Goal: Task Accomplishment & Management: Complete application form

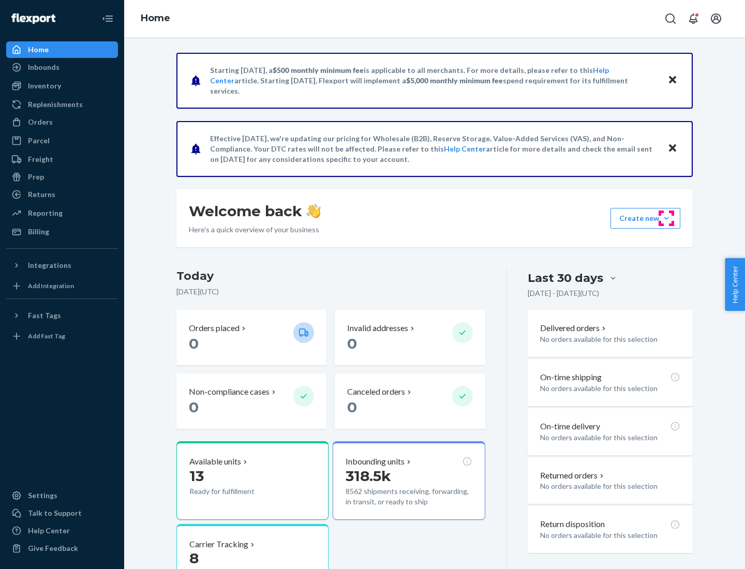
click at [666, 218] on button "Create new Create new inbound Create new order Create new product" at bounding box center [645, 218] width 70 height 21
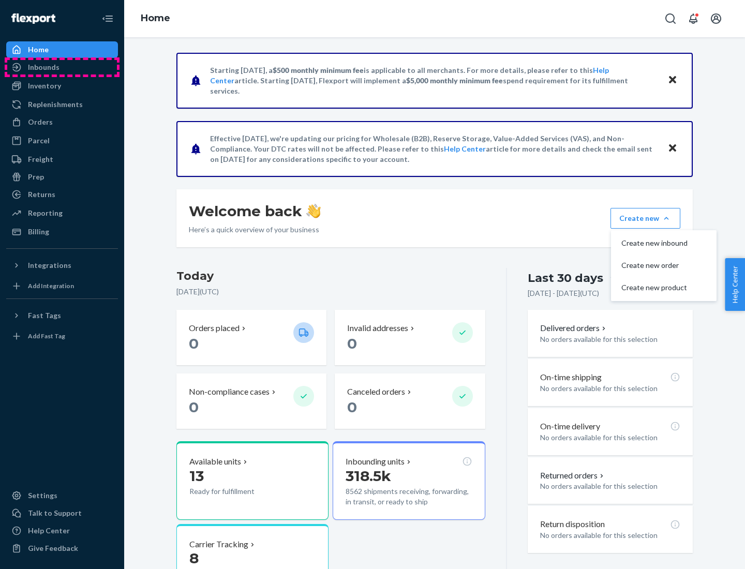
click at [62, 67] on div "Inbounds" at bounding box center [62, 67] width 110 height 14
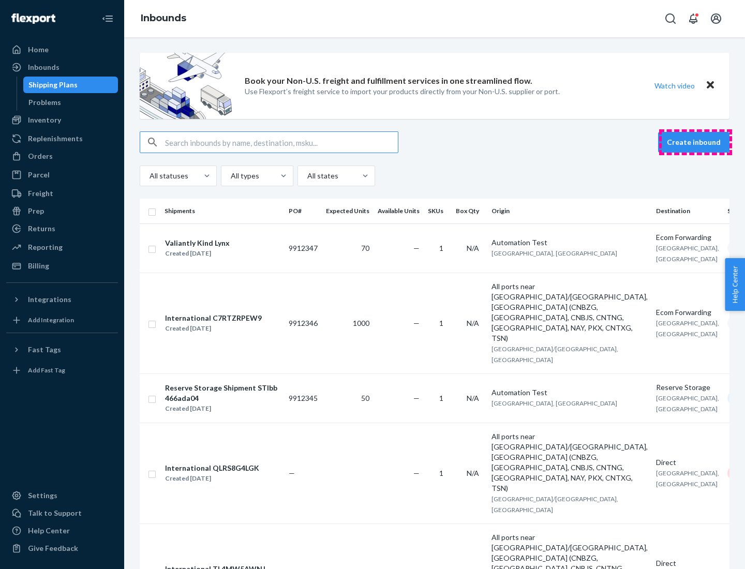
click at [695, 142] on button "Create inbound" at bounding box center [693, 142] width 71 height 21
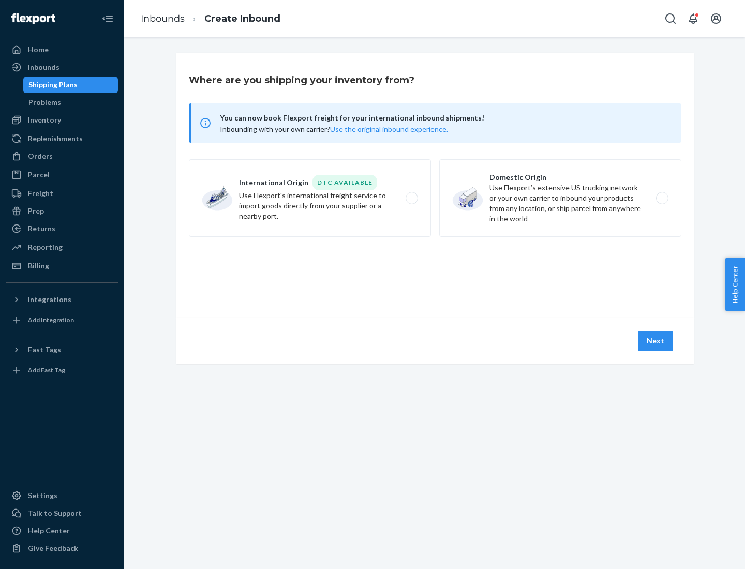
click at [560, 198] on label "Domestic Origin Use Flexport’s extensive US trucking network or your own carrie…" at bounding box center [560, 198] width 242 height 78
click at [661, 198] on input "Domestic Origin Use Flexport’s extensive US trucking network or your own carrie…" at bounding box center [664, 198] width 7 height 7
radio input "true"
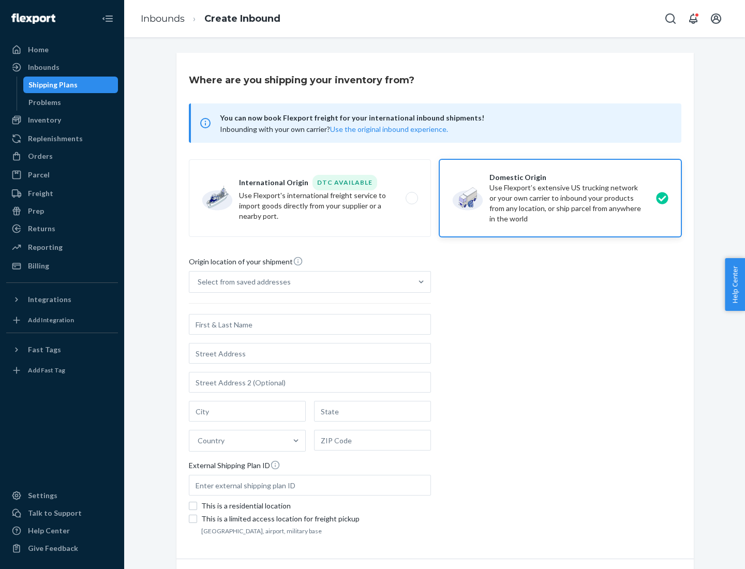
click at [241, 282] on div "Select from saved addresses" at bounding box center [244, 282] width 93 height 10
click at [199, 282] on input "Select from saved addresses" at bounding box center [198, 282] width 1 height 10
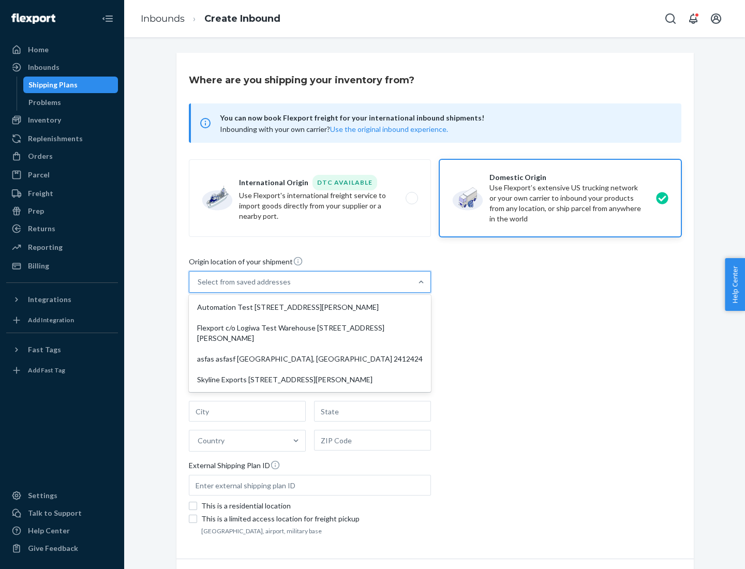
scroll to position [4, 0]
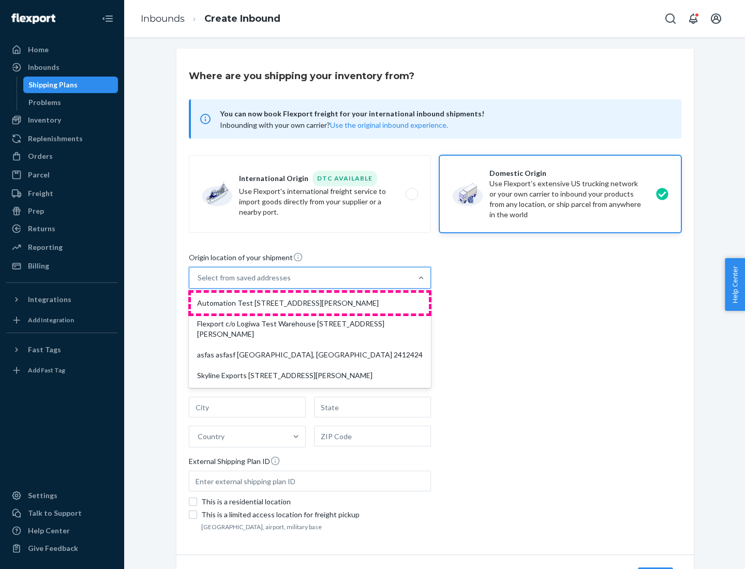
click at [310, 303] on div "Automation Test [STREET_ADDRESS][PERSON_NAME]" at bounding box center [310, 303] width 238 height 21
click at [199, 283] on input "option Automation Test [STREET_ADDRESS][PERSON_NAME] focused, 1 of 4. 4 results…" at bounding box center [198, 278] width 1 height 10
type input "Automation Test"
type input "9th Floor"
type input "[GEOGRAPHIC_DATA]"
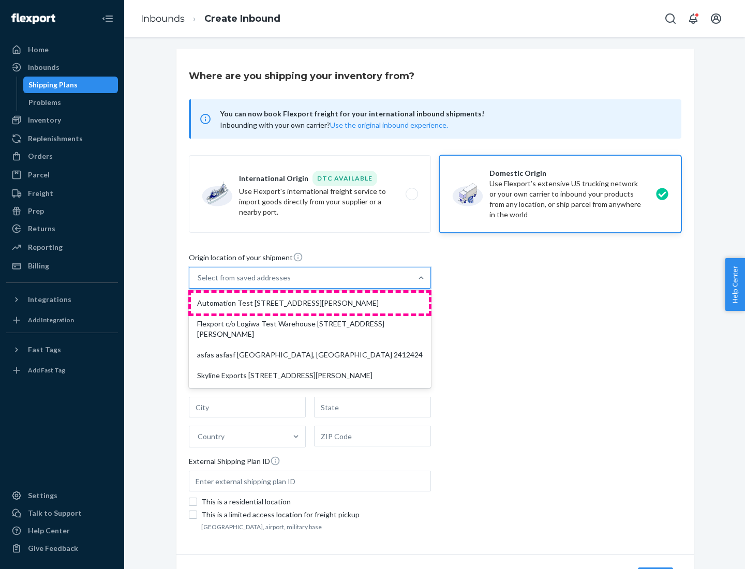
type input "CA"
type input "94104"
type input "[STREET_ADDRESS][PERSON_NAME]"
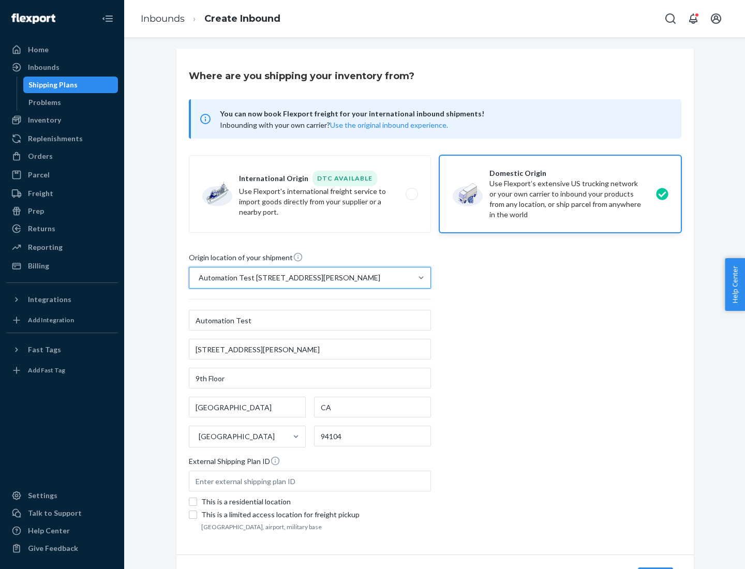
scroll to position [60, 0]
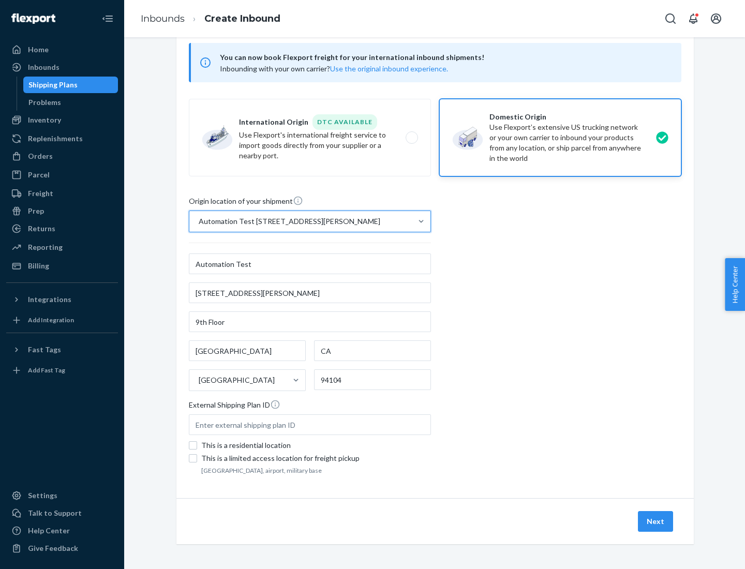
click at [656, 521] on button "Next" at bounding box center [655, 521] width 35 height 21
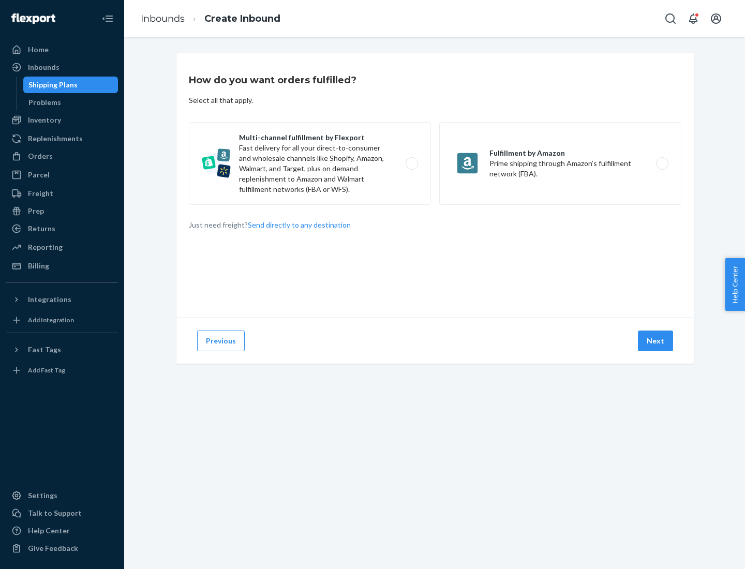
click at [310, 163] on label "Multi-channel fulfillment by Flexport Fast delivery for all your direct-to-cons…" at bounding box center [310, 163] width 242 height 83
click at [411, 163] on input "Multi-channel fulfillment by Flexport Fast delivery for all your direct-to-cons…" at bounding box center [414, 163] width 7 height 7
radio input "true"
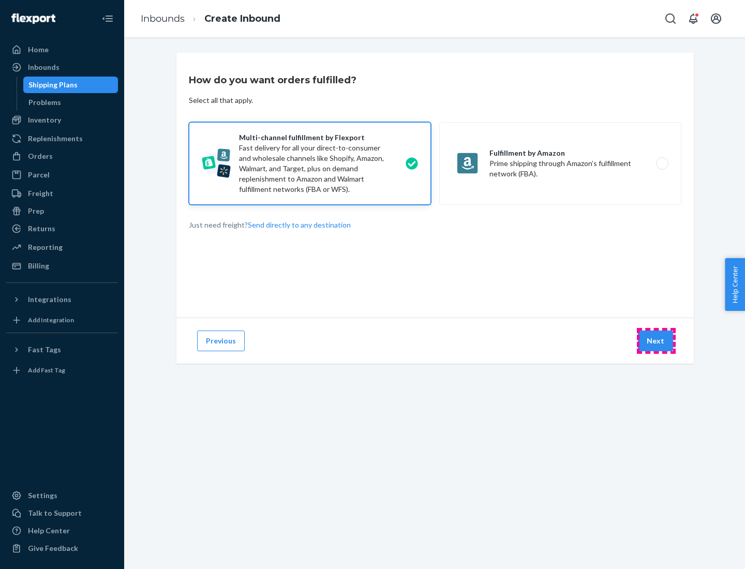
click at [656, 341] on button "Next" at bounding box center [655, 340] width 35 height 21
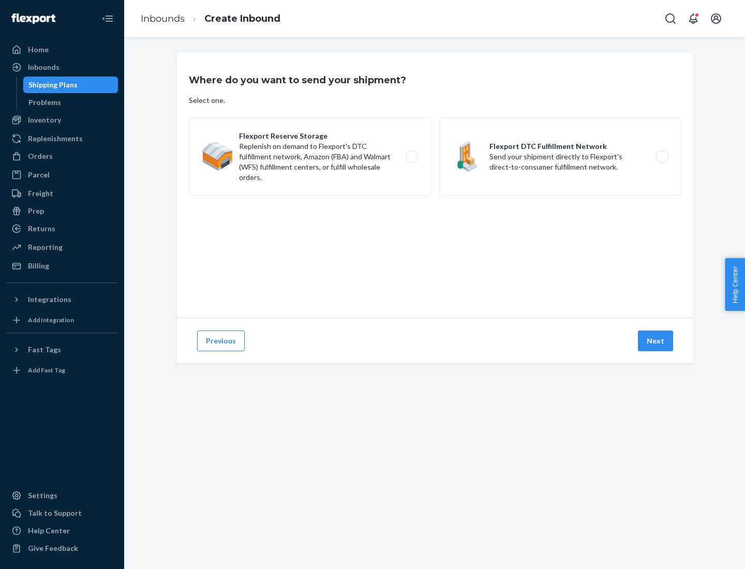
click at [560, 157] on label "Flexport DTC Fulfillment Network Send your shipment directly to Flexport's dire…" at bounding box center [560, 157] width 242 height 78
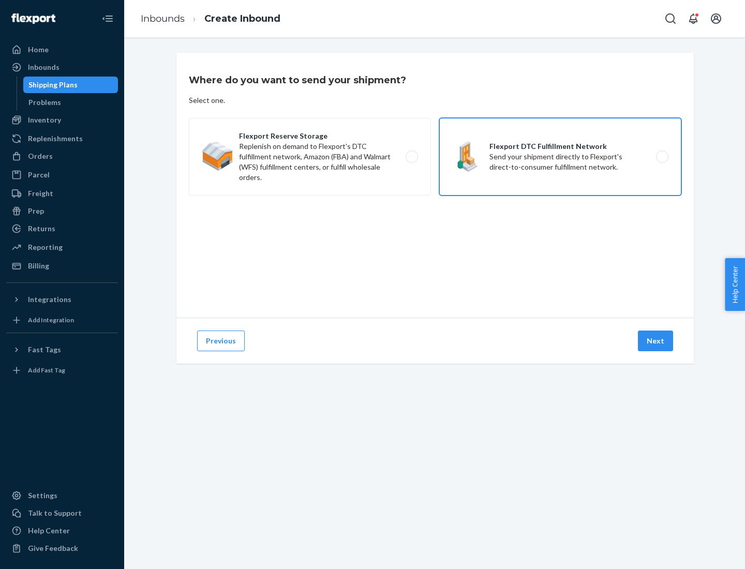
click at [661, 157] on input "Flexport DTC Fulfillment Network Send your shipment directly to Flexport's dire…" at bounding box center [664, 157] width 7 height 7
radio input "true"
click at [656, 341] on button "Next" at bounding box center [655, 340] width 35 height 21
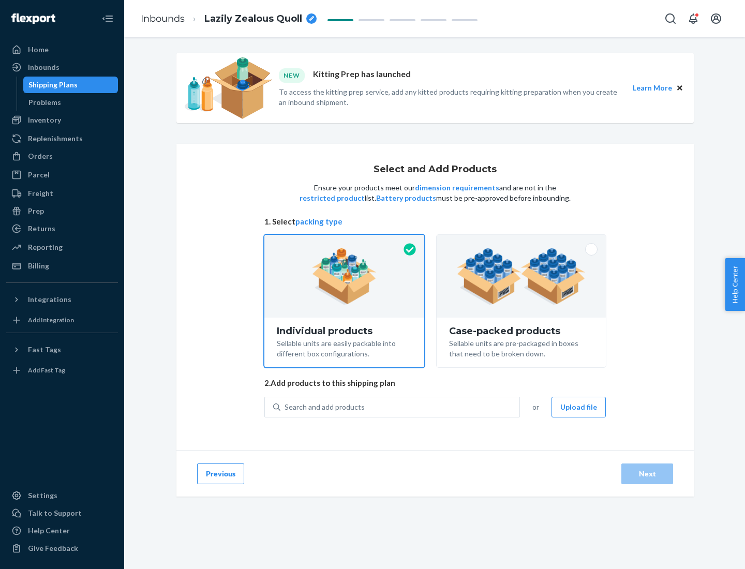
click at [521, 276] on img at bounding box center [521, 276] width 129 height 57
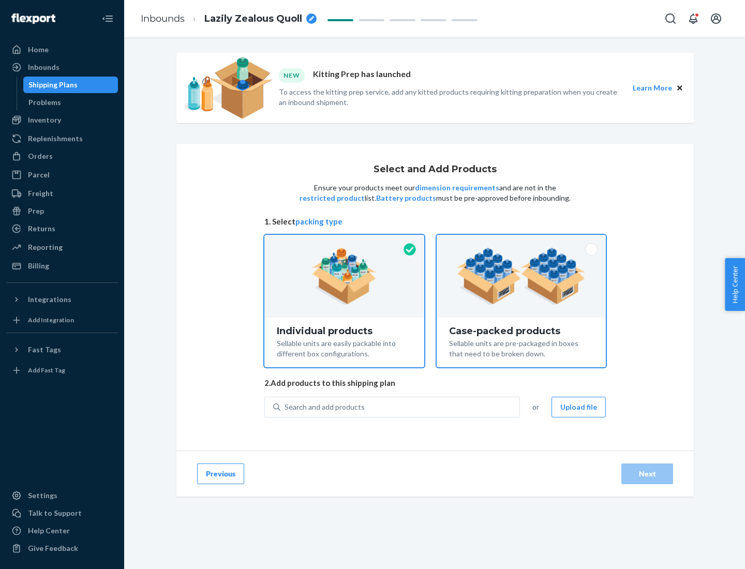
click at [521, 241] on input "Case-packed products Sellable units are pre-packaged in boxes that need to be b…" at bounding box center [521, 238] width 7 height 7
radio input "true"
radio input "false"
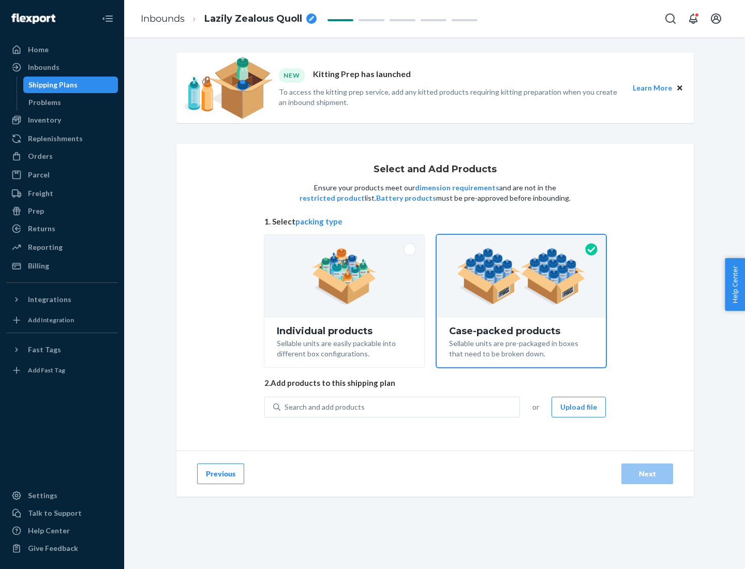
click at [400, 406] on div "Search and add products" at bounding box center [399, 407] width 239 height 19
click at [285, 406] on input "Search and add products" at bounding box center [284, 407] width 1 height 10
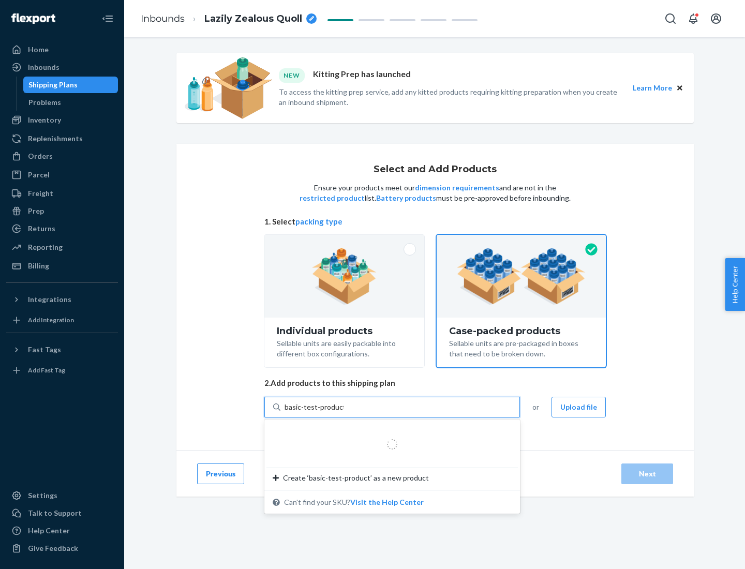
type input "basic-test-product-1"
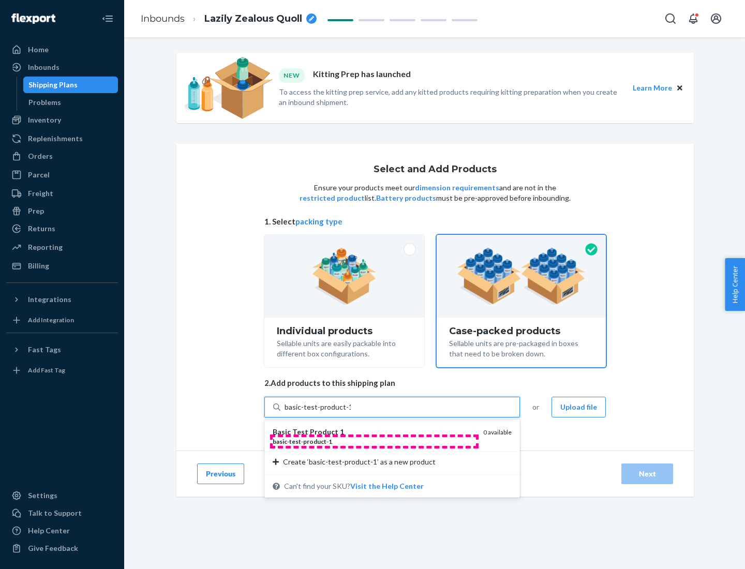
click at [374, 441] on div "basic - test - product - 1" at bounding box center [374, 441] width 202 height 9
click at [351, 412] on input "basic-test-product-1" at bounding box center [317, 407] width 66 height 10
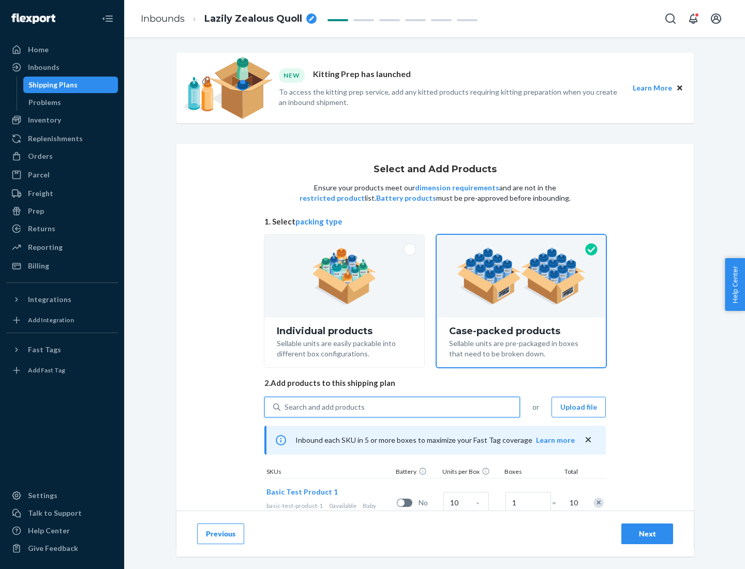
scroll to position [37, 0]
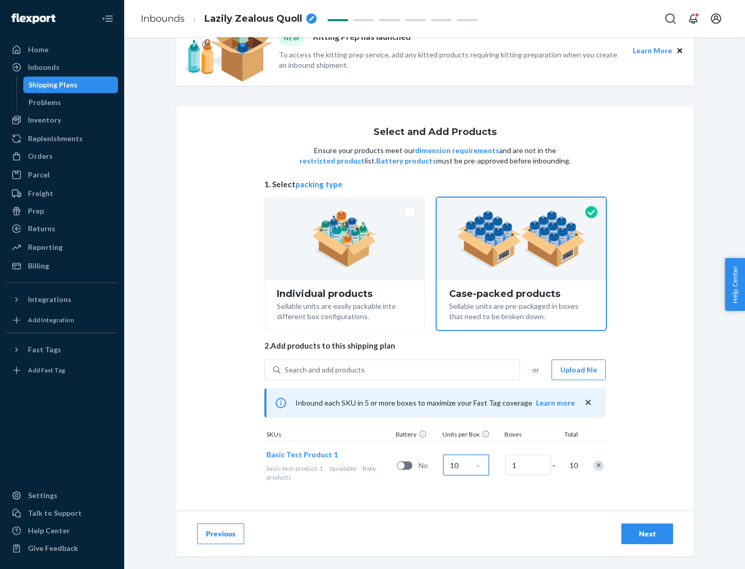
type input "10"
type input "7"
click at [647, 534] on div "Next" at bounding box center [647, 533] width 34 height 10
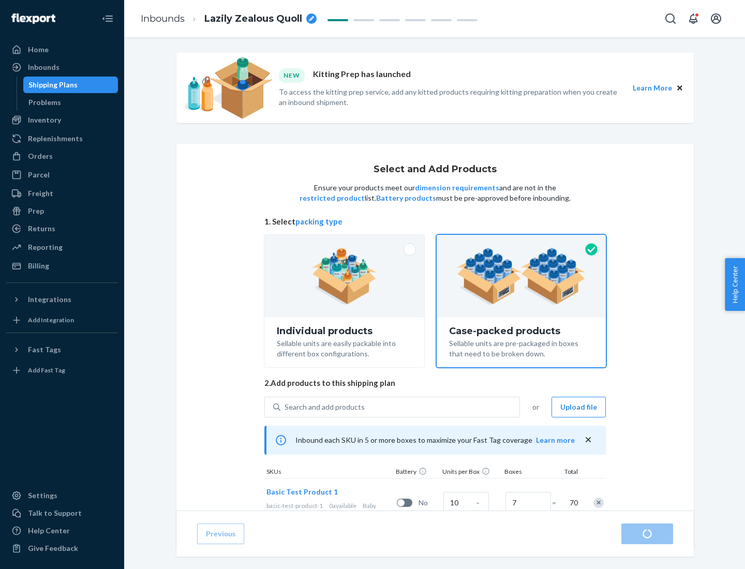
radio input "true"
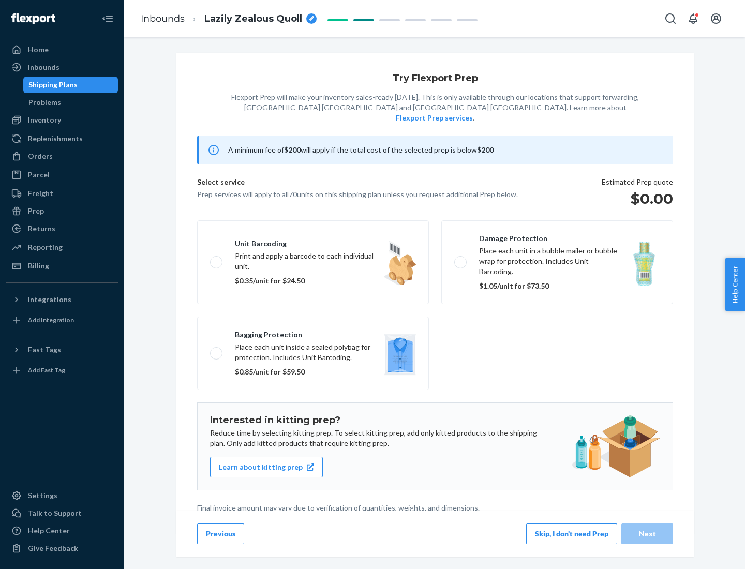
scroll to position [3, 0]
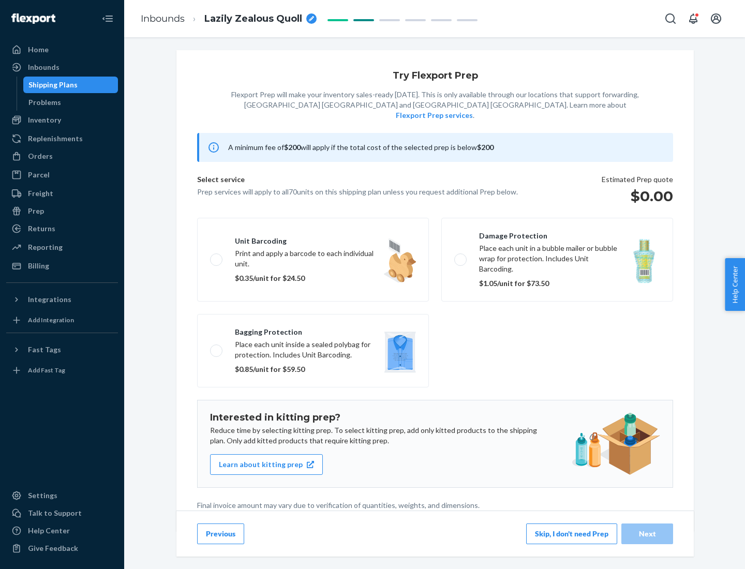
click at [313, 329] on label "Bagging protection Place each unit inside a sealed polybag for protection. Incl…" at bounding box center [313, 350] width 232 height 73
click at [217, 347] on input "Bagging protection Place each unit inside a sealed polybag for protection. Incl…" at bounding box center [213, 350] width 7 height 7
checkbox input "true"
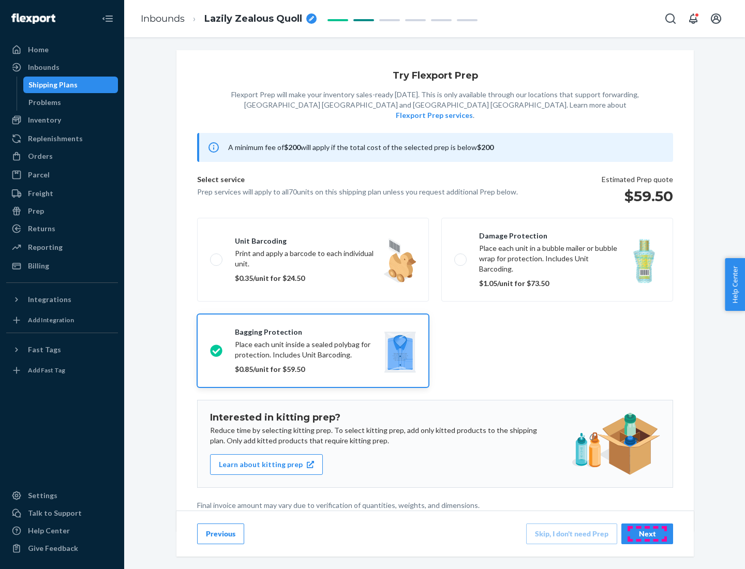
click at [647, 533] on div "Next" at bounding box center [647, 533] width 34 height 10
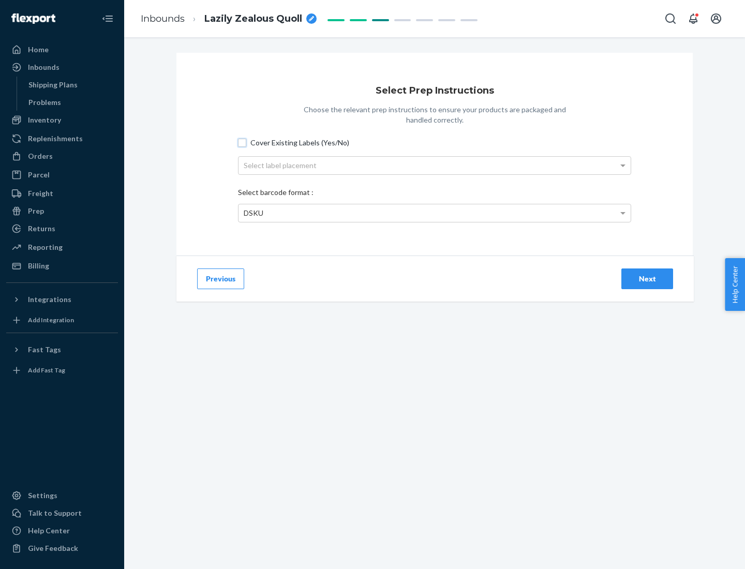
click at [242, 142] on input "Cover Existing Labels (Yes/No)" at bounding box center [242, 143] width 8 height 8
checkbox input "true"
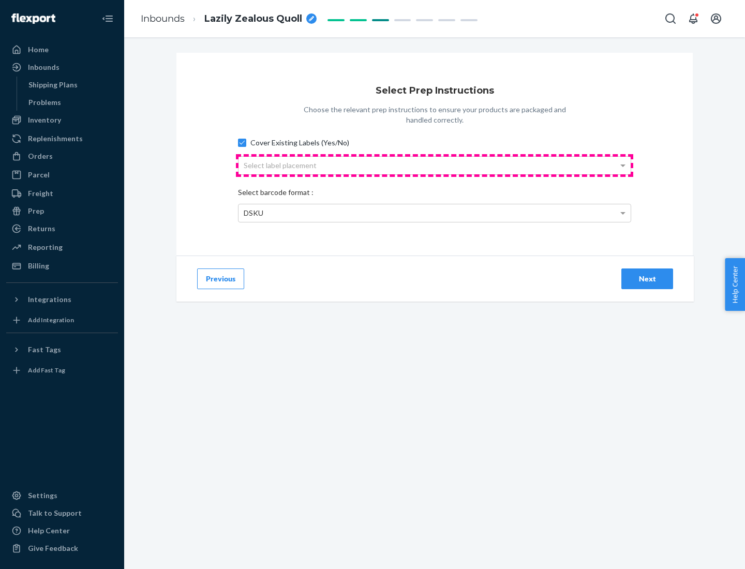
click at [434, 165] on div "Select label placement" at bounding box center [434, 166] width 392 height 18
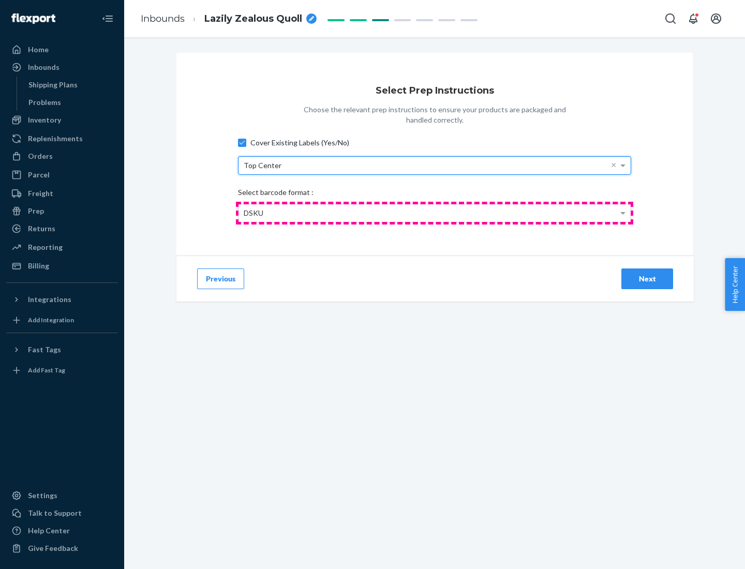
click at [434, 213] on div "DSKU" at bounding box center [434, 213] width 392 height 18
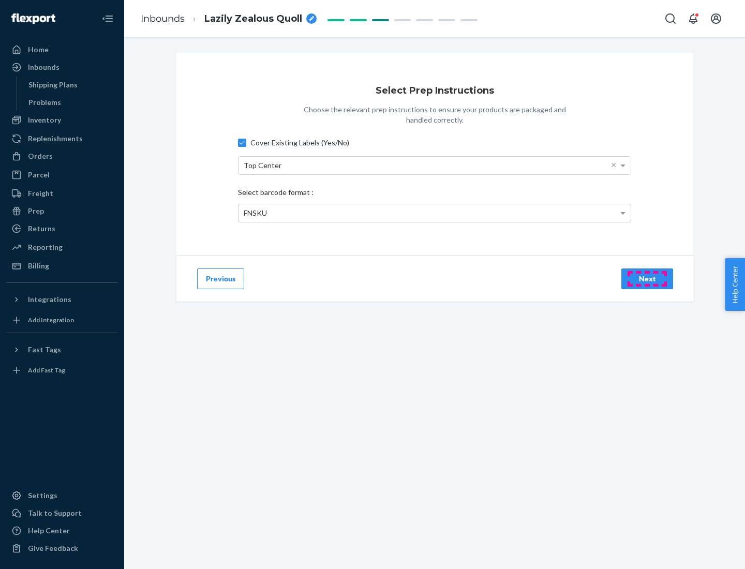
click at [647, 278] on div "Next" at bounding box center [647, 279] width 34 height 10
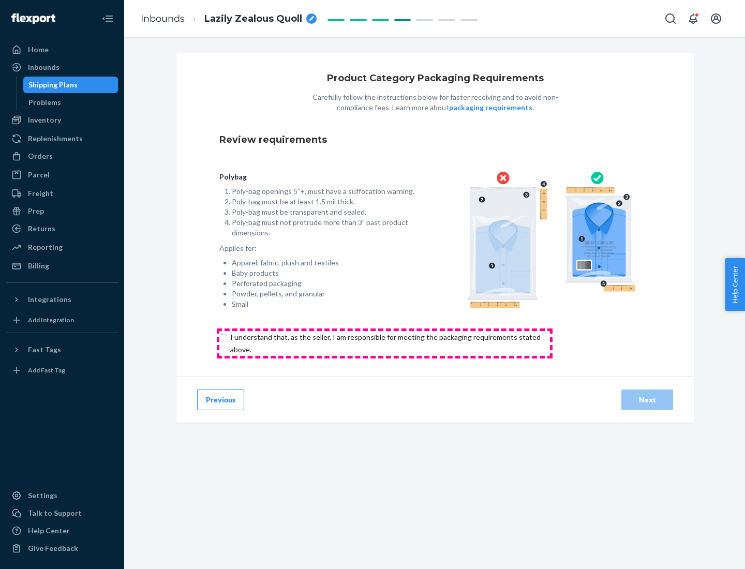
click at [384, 343] on input "checkbox" at bounding box center [391, 343] width 344 height 25
checkbox input "true"
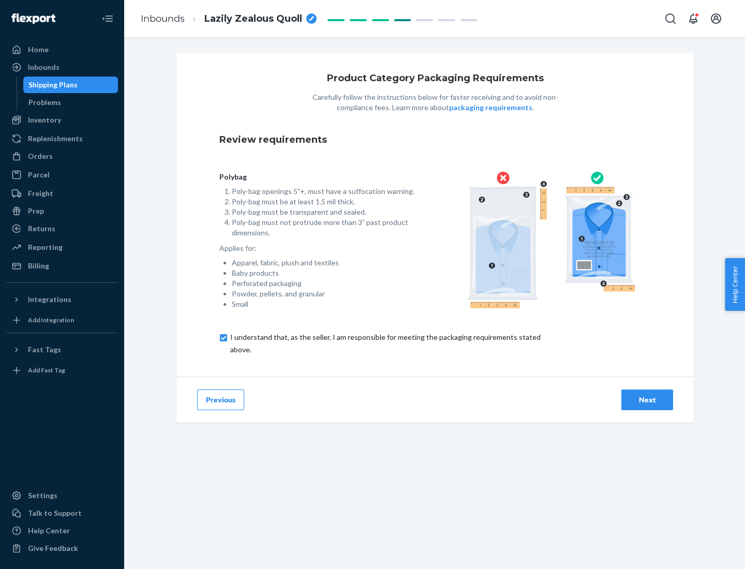
click at [647, 399] on div "Next" at bounding box center [647, 400] width 34 height 10
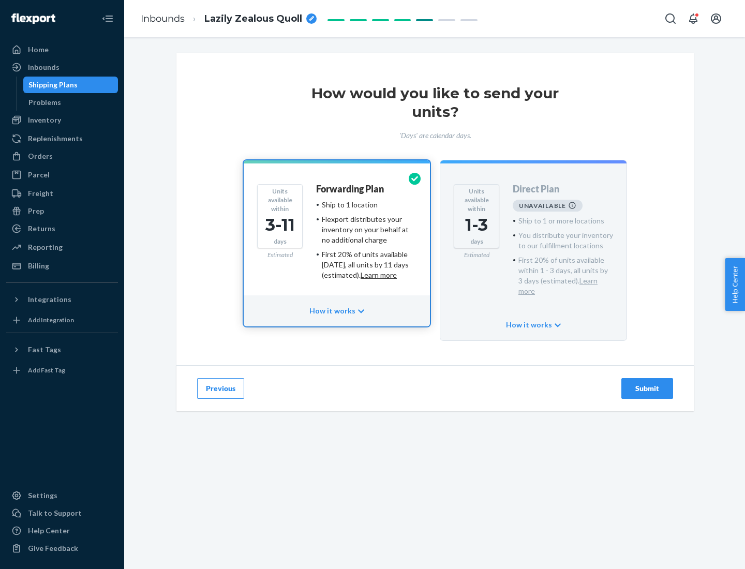
click at [351, 189] on h4 "Forwarding Plan" at bounding box center [350, 189] width 68 height 10
click at [647, 383] on div "Submit" at bounding box center [647, 388] width 34 height 10
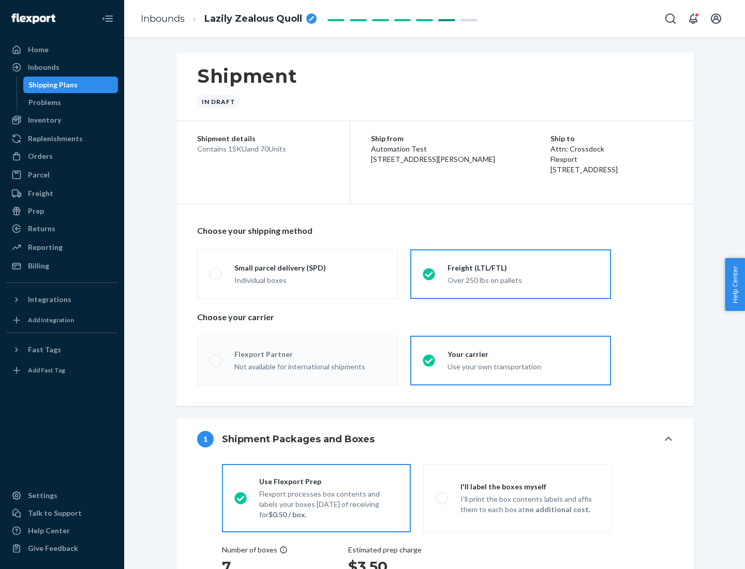
radio input "true"
radio input "false"
radio input "true"
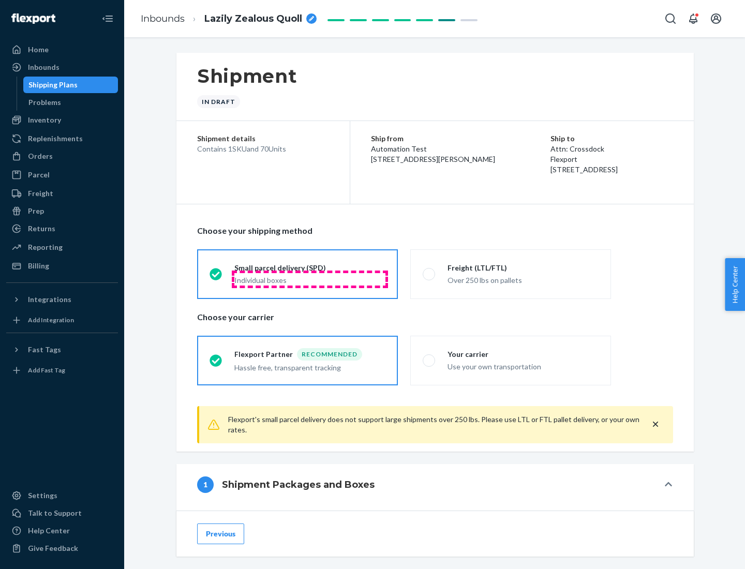
click at [310, 279] on div "Individual boxes" at bounding box center [309, 280] width 151 height 10
click at [216, 277] on input "Small parcel delivery (SPD) Individual boxes" at bounding box center [212, 273] width 7 height 7
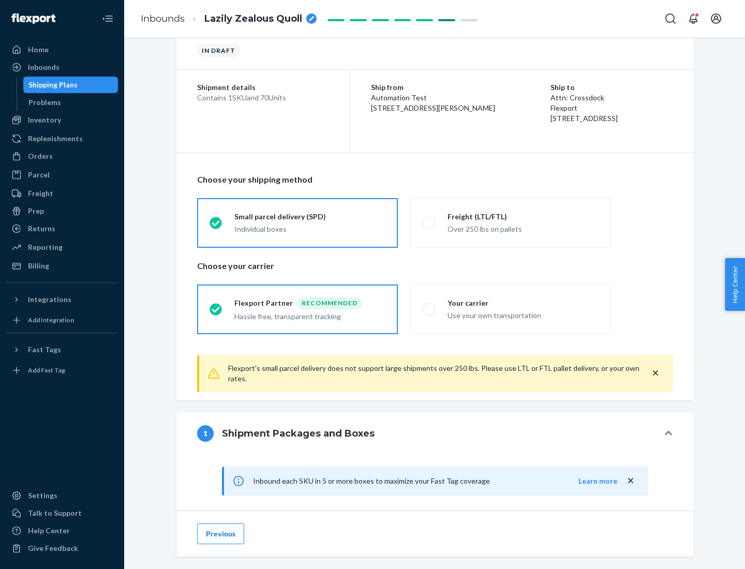
click at [523, 302] on div "Your carrier" at bounding box center [522, 303] width 151 height 10
click at [429, 306] on input "Your carrier Use your own transportation" at bounding box center [425, 309] width 7 height 7
radio input "true"
radio input "false"
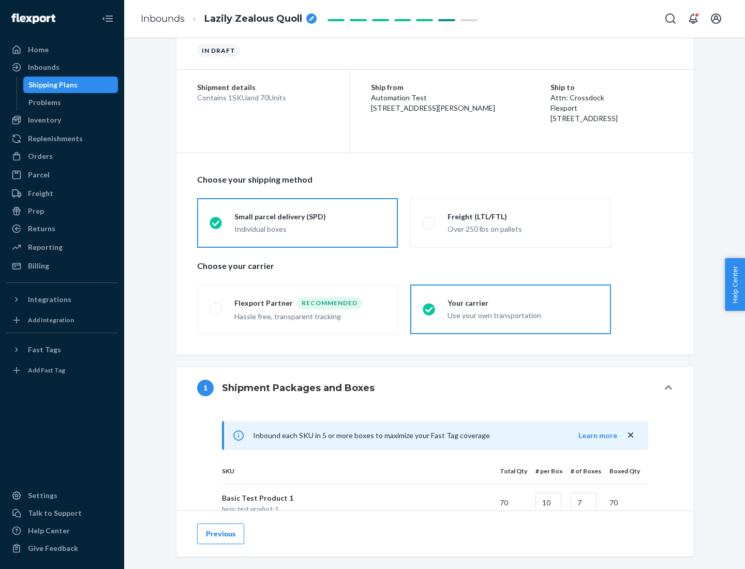
scroll to position [251, 0]
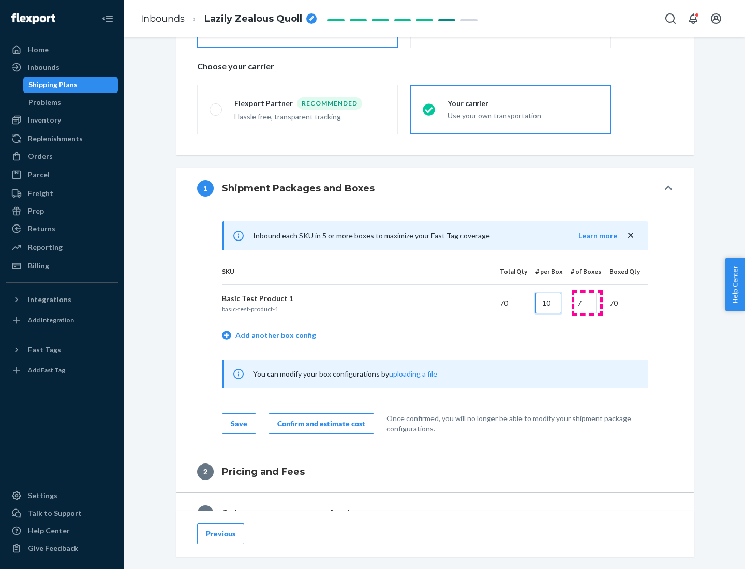
type input "10"
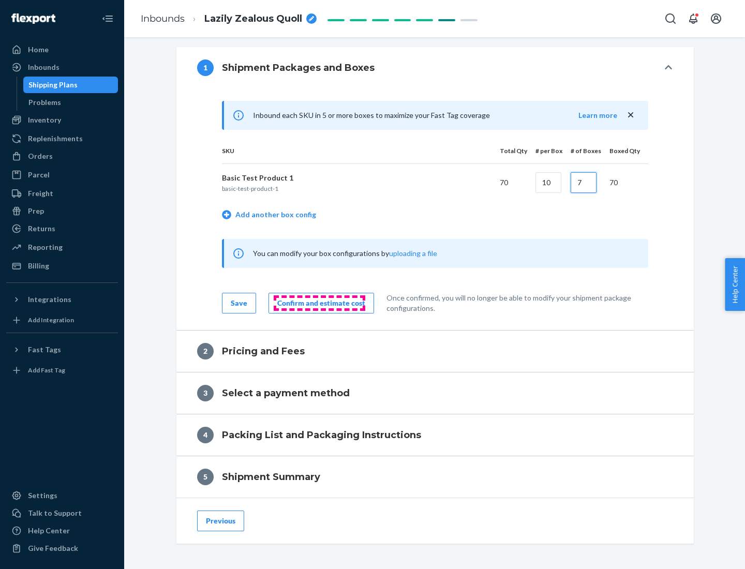
type input "7"
click at [319, 302] on div "Confirm and estimate cost" at bounding box center [321, 303] width 88 height 10
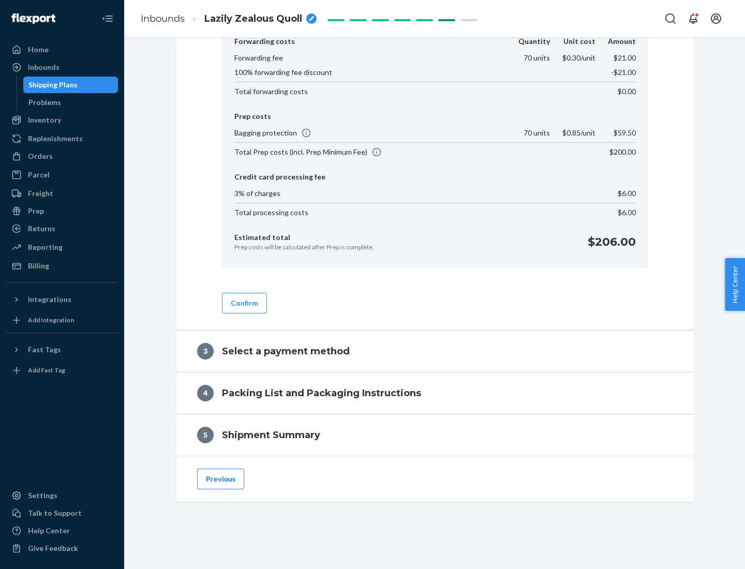
click at [244, 302] on button "Confirm" at bounding box center [244, 303] width 45 height 21
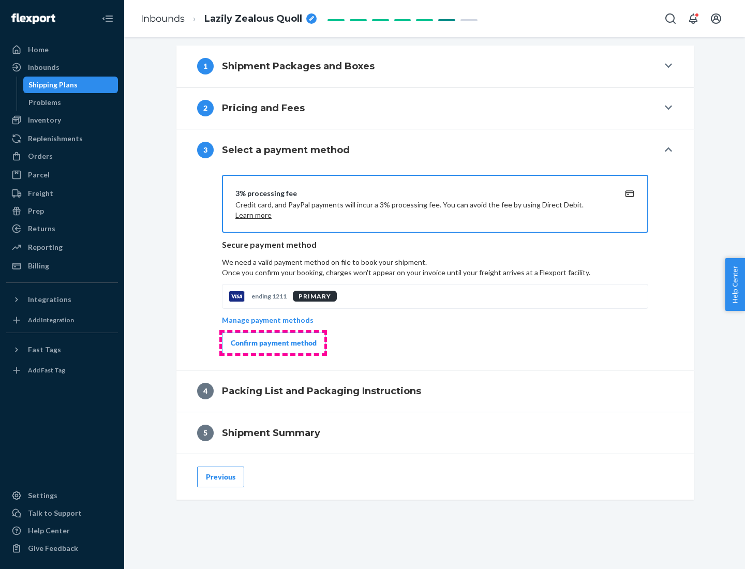
click at [273, 343] on div "Confirm payment method" at bounding box center [274, 343] width 86 height 10
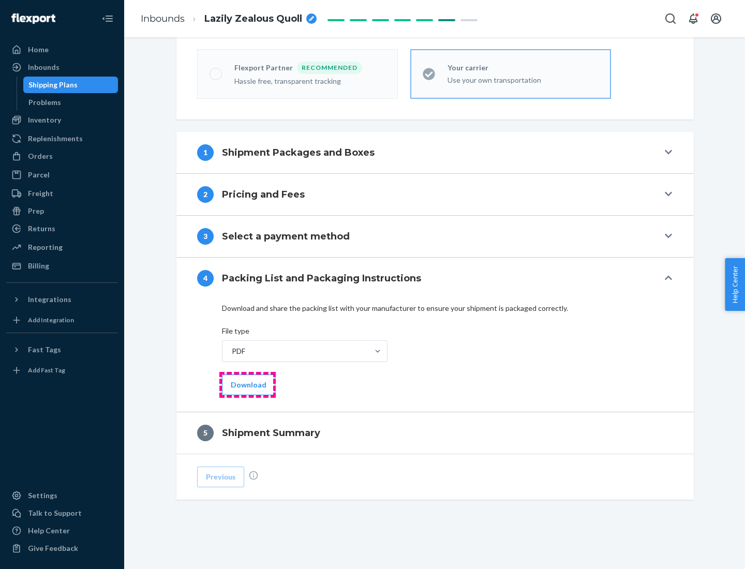
click at [247, 384] on button "Download" at bounding box center [248, 384] width 53 height 21
